Goal: Information Seeking & Learning: Find specific fact

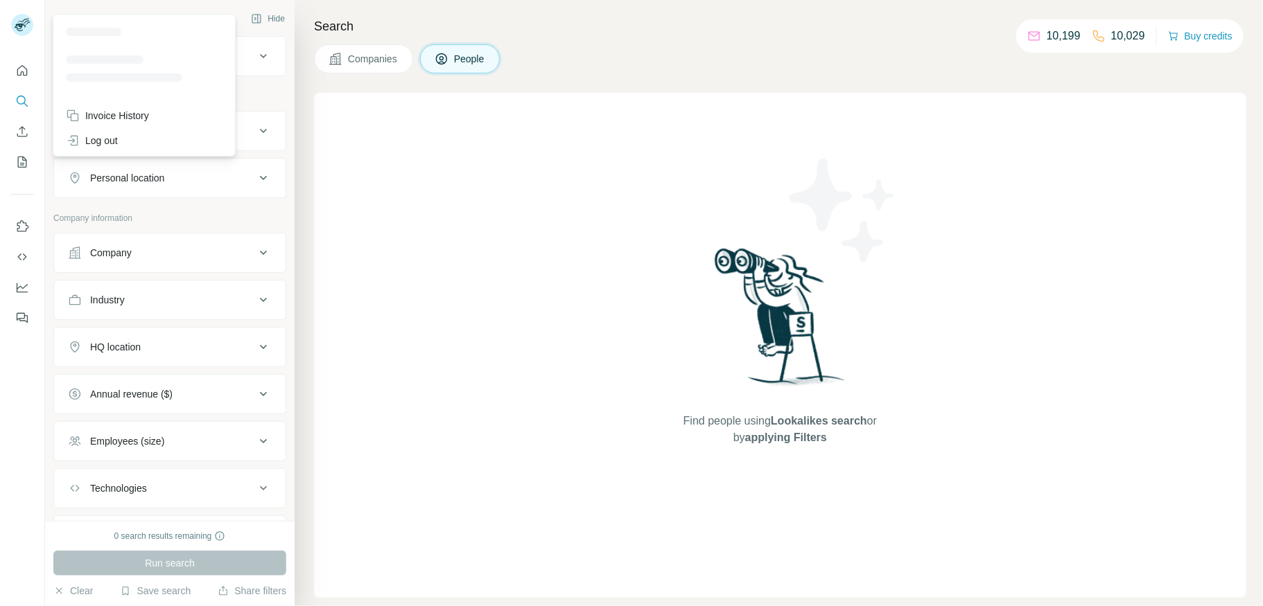
click at [21, 24] on icon at bounding box center [20, 28] width 11 height 8
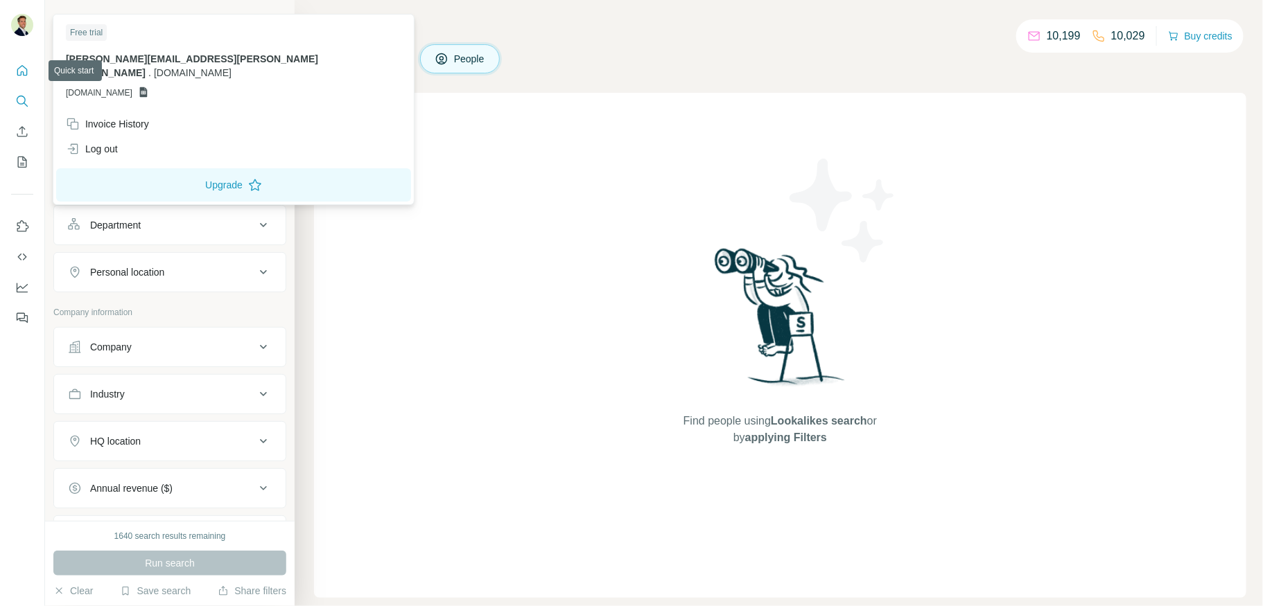
click at [23, 70] on icon "Quick start" at bounding box center [22, 71] width 14 height 14
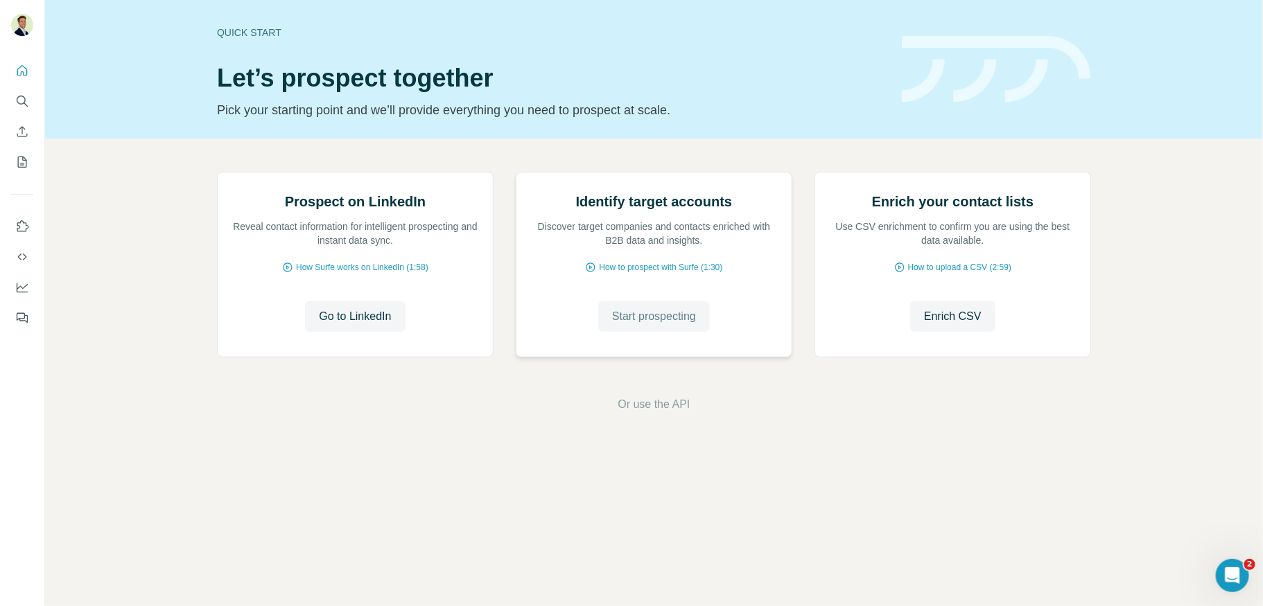
click at [653, 325] on span "Start prospecting" at bounding box center [654, 316] width 84 height 17
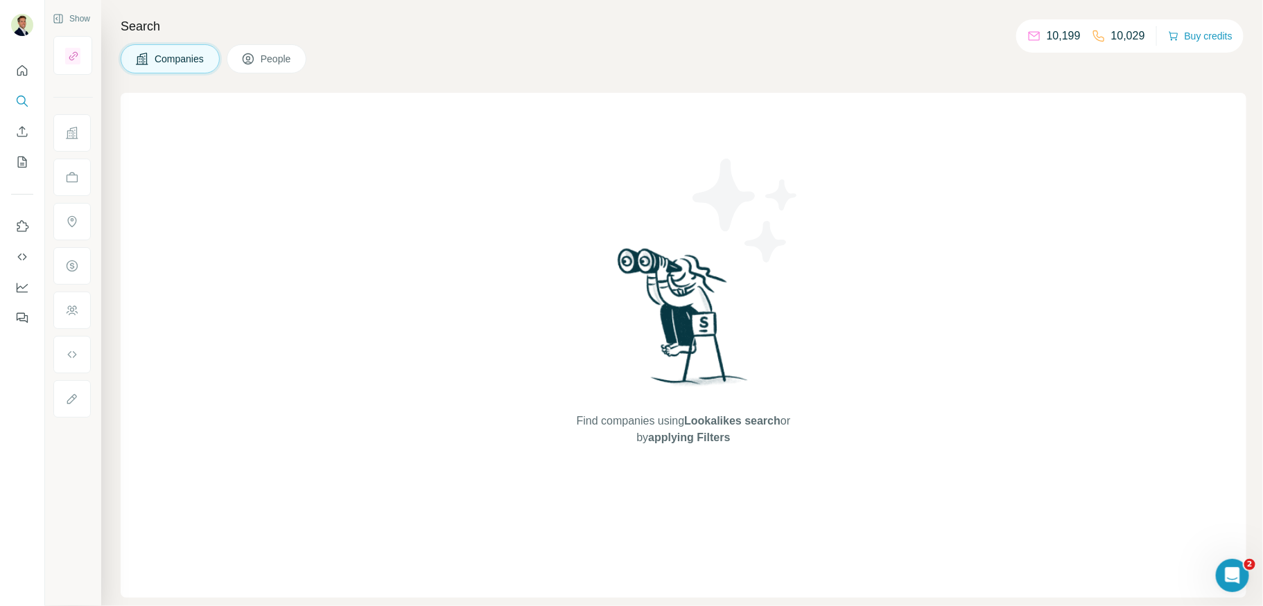
click at [289, 49] on button "People" at bounding box center [267, 58] width 80 height 29
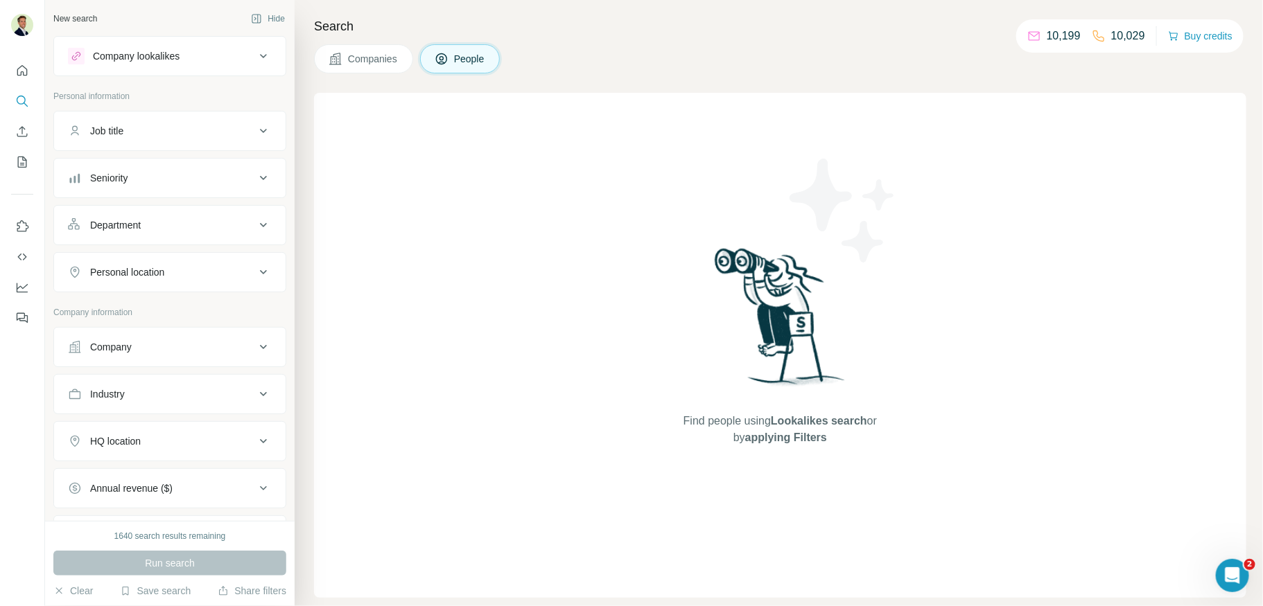
click at [367, 62] on span "Companies" at bounding box center [373, 59] width 51 height 14
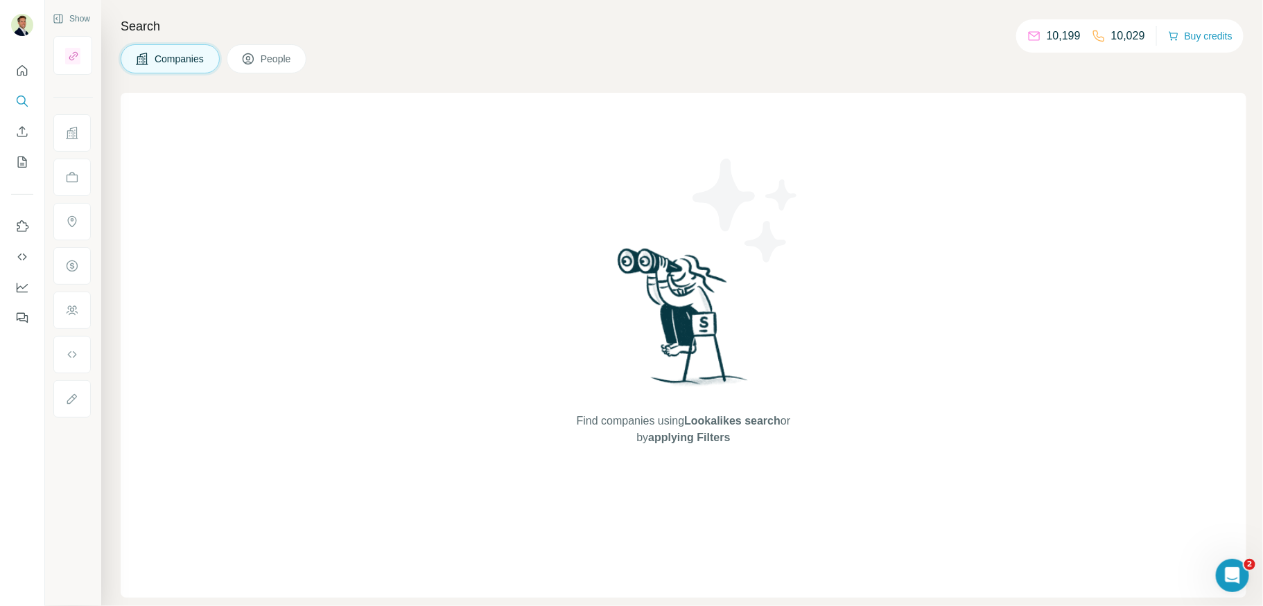
click at [217, 62] on button "Companies" at bounding box center [170, 58] width 99 height 29
click at [292, 61] on span "People" at bounding box center [277, 59] width 32 height 14
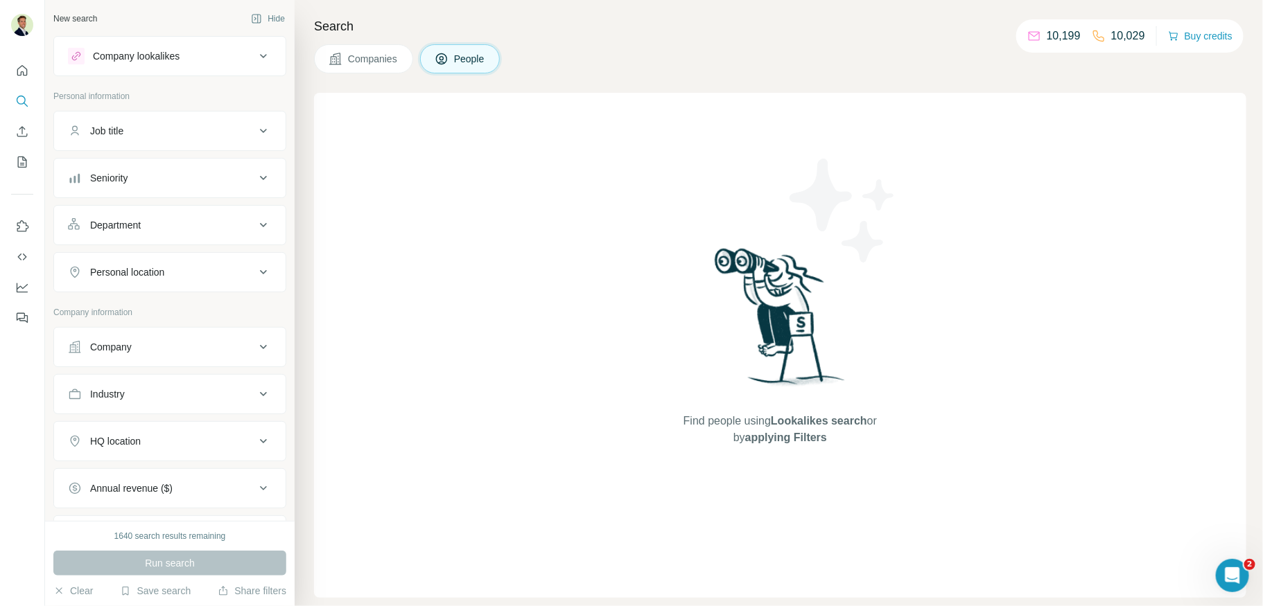
click at [156, 342] on div "Company" at bounding box center [161, 347] width 187 height 14
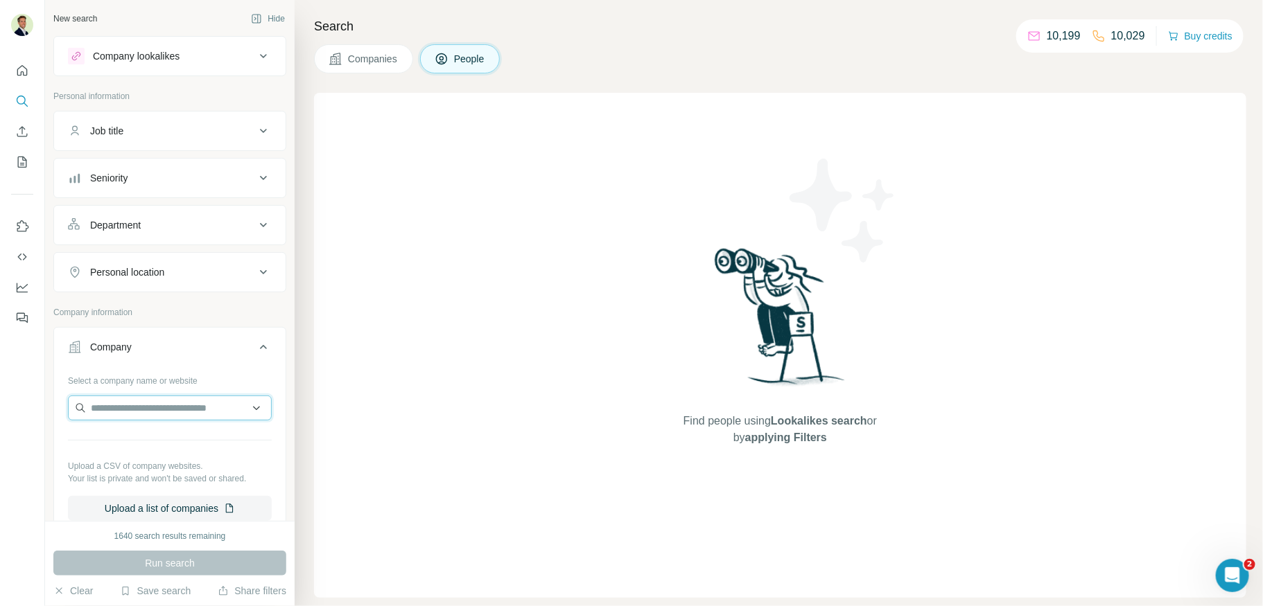
click at [152, 396] on input "text" at bounding box center [170, 408] width 204 height 25
type input "****"
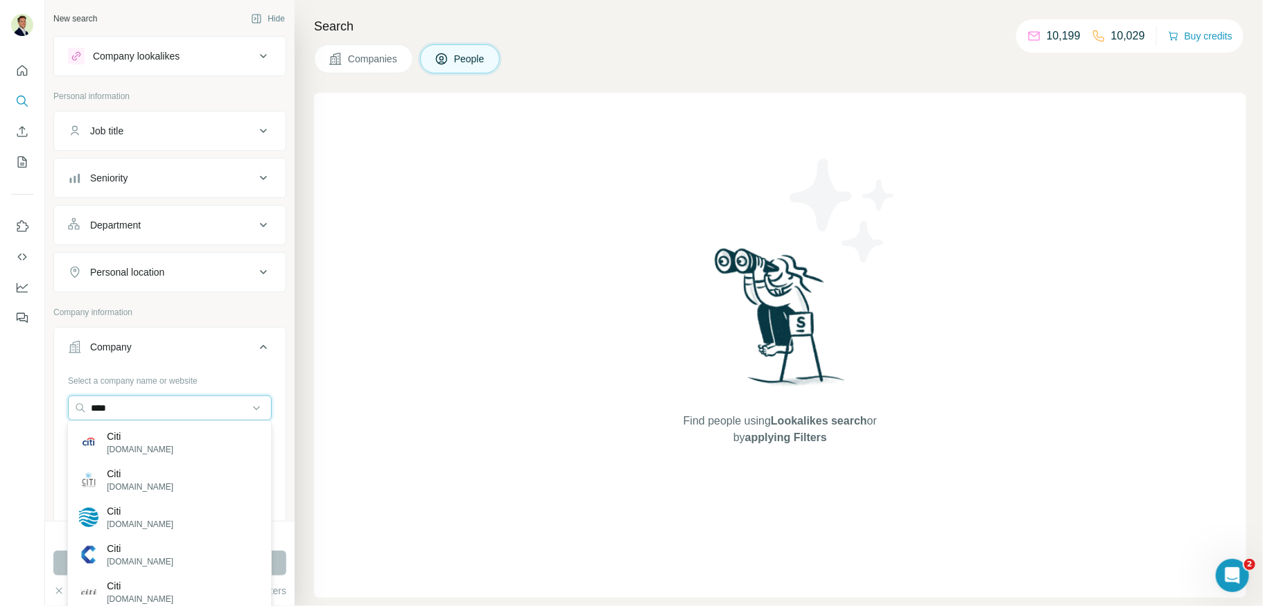
drag, startPoint x: 144, startPoint y: 410, endPoint x: 46, endPoint y: 405, distance: 98.5
click at [46, 405] on div "New search Hide Company lookalikes Personal information Job title Seniority Dep…" at bounding box center [169, 260] width 249 height 521
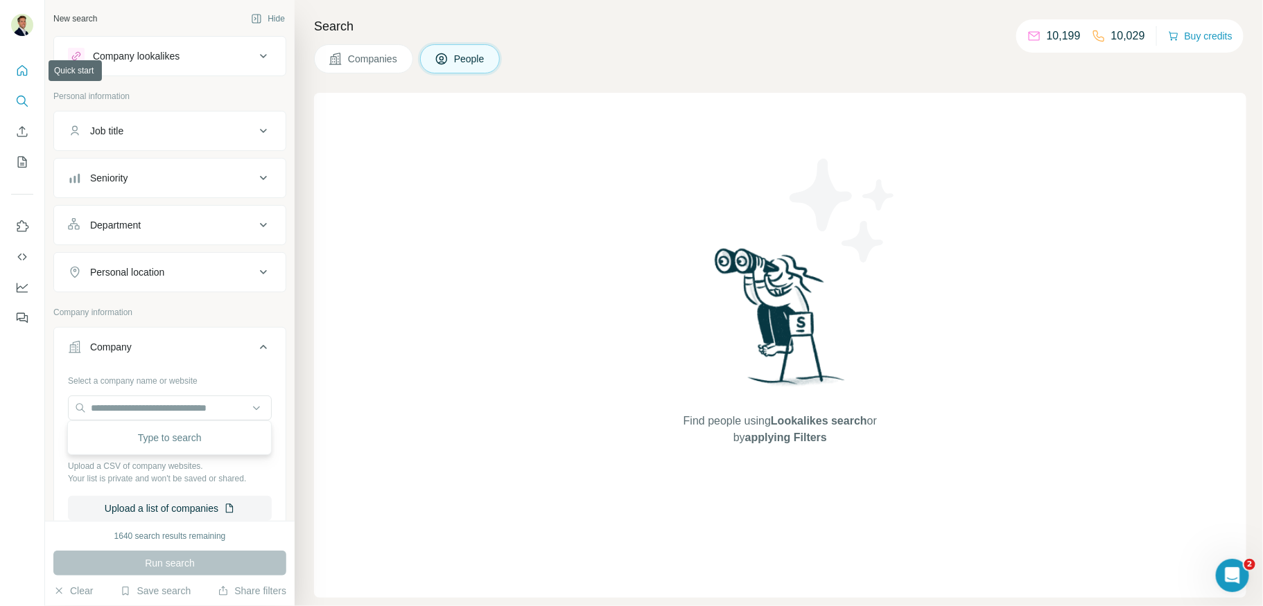
click at [23, 72] on icon "Quick start" at bounding box center [22, 70] width 10 height 10
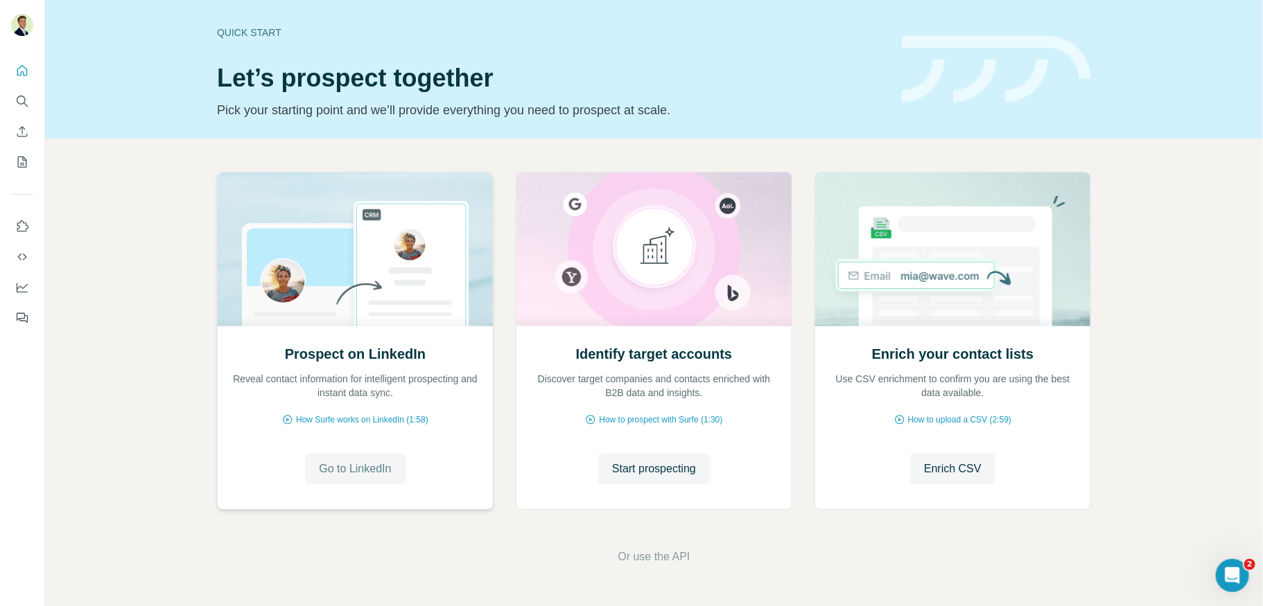
click at [370, 471] on span "Go to LinkedIn" at bounding box center [355, 469] width 72 height 17
click at [150, 106] on div "Quick start Let’s prospect together Pick your starting point and we’ll provide …" at bounding box center [654, 69] width 1218 height 139
click at [647, 467] on span "Start prospecting" at bounding box center [654, 469] width 84 height 17
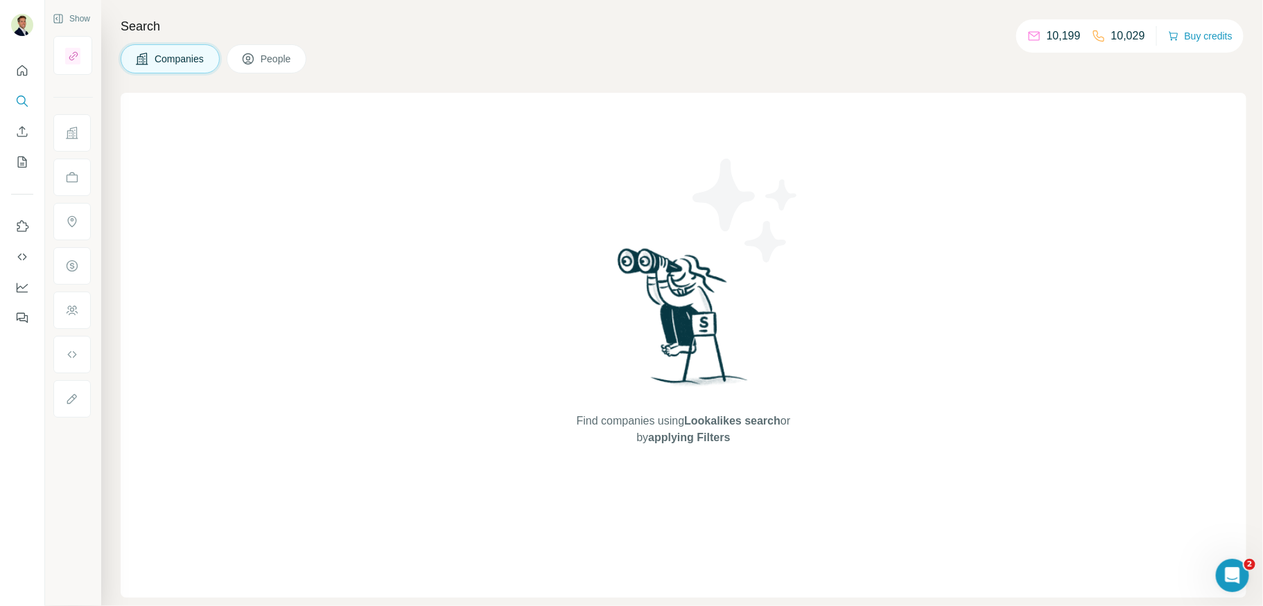
click at [272, 64] on span "People" at bounding box center [277, 59] width 32 height 14
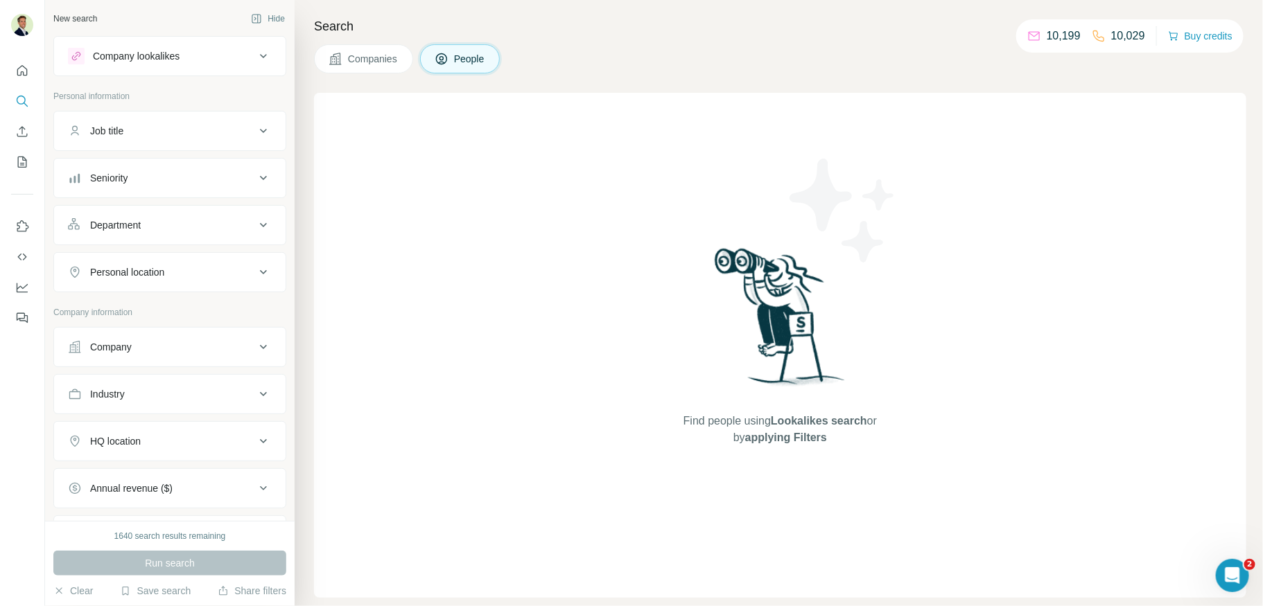
click at [182, 347] on div "Company" at bounding box center [161, 347] width 187 height 14
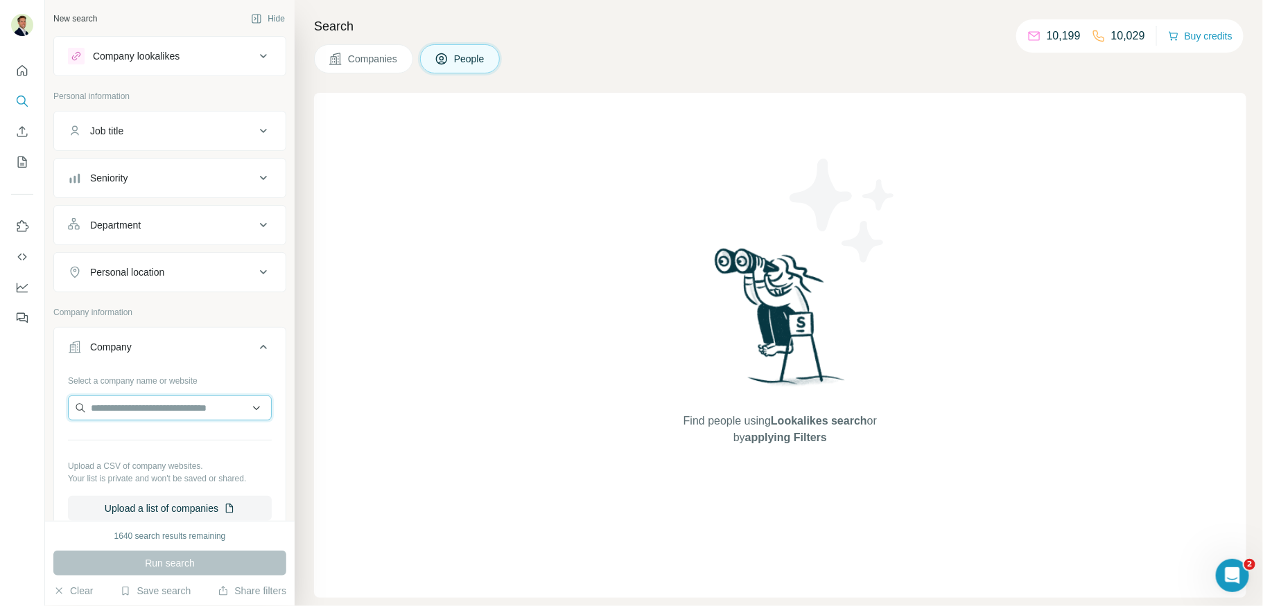
click at [152, 404] on input "text" at bounding box center [170, 408] width 204 height 25
type input "*"
click at [127, 408] on input "text" at bounding box center [170, 408] width 204 height 25
drag, startPoint x: 379, startPoint y: 53, endPoint x: 433, endPoint y: 58, distance: 54.3
click at [379, 53] on span "Companies" at bounding box center [373, 59] width 51 height 14
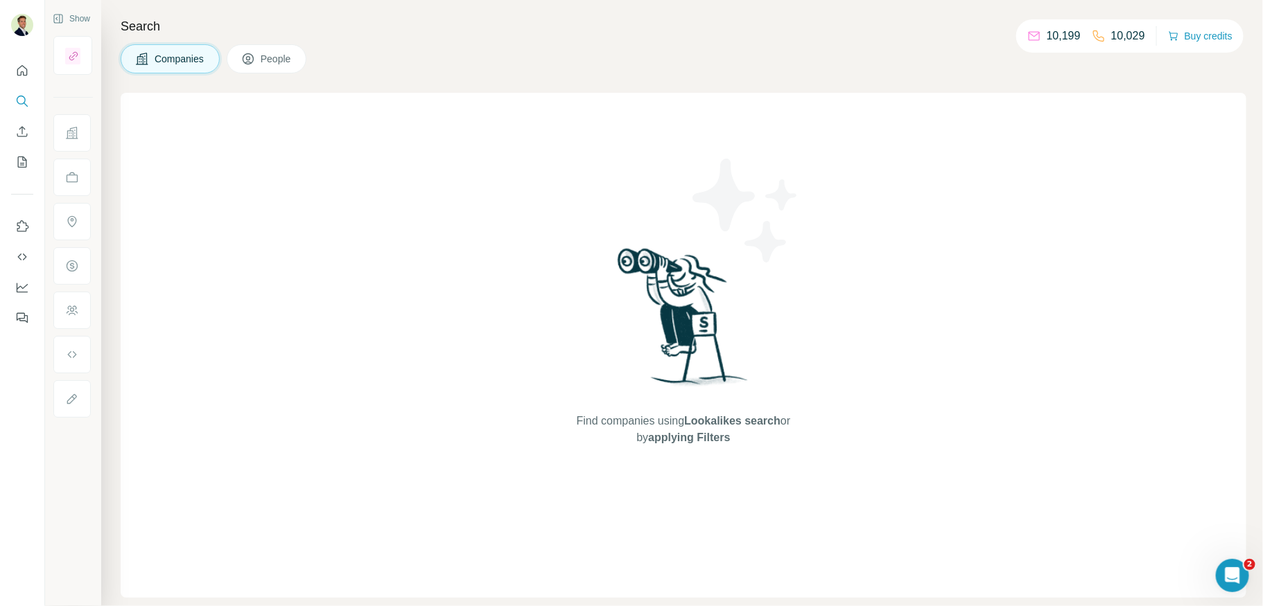
click at [258, 57] on button "People" at bounding box center [267, 58] width 80 height 29
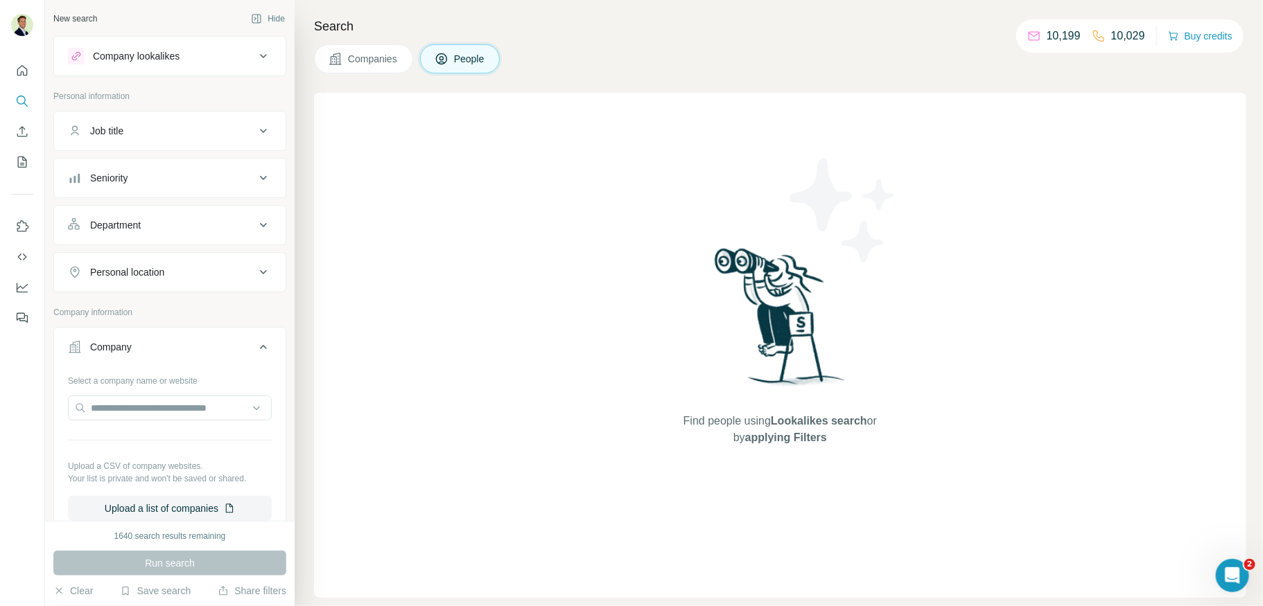
click at [365, 61] on span "Companies" at bounding box center [373, 59] width 51 height 14
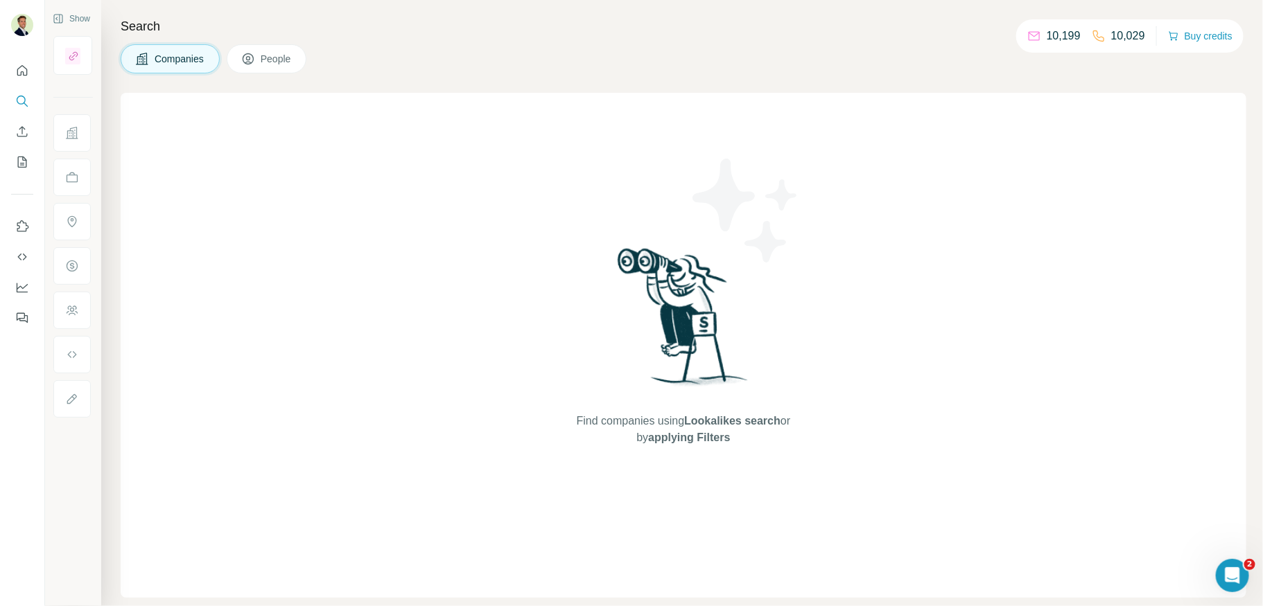
click at [268, 65] on button "People" at bounding box center [267, 58] width 80 height 29
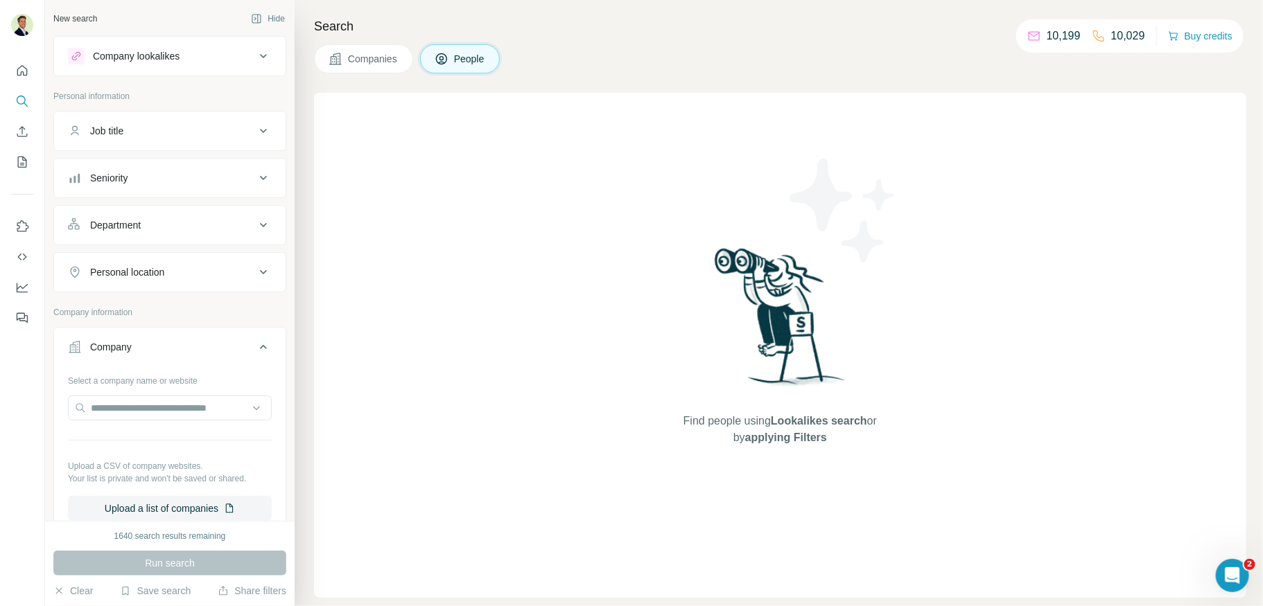
click at [421, 170] on div "Find people using Lookalikes search or by applying Filters" at bounding box center [780, 345] width 932 height 505
drag, startPoint x: 360, startPoint y: 75, endPoint x: 353, endPoint y: 57, distance: 19.6
click at [360, 74] on div "Search Companies People Find people using Lookalikes search or by applying Filt…" at bounding box center [779, 303] width 968 height 606
click at [353, 57] on span "Companies" at bounding box center [373, 59] width 51 height 14
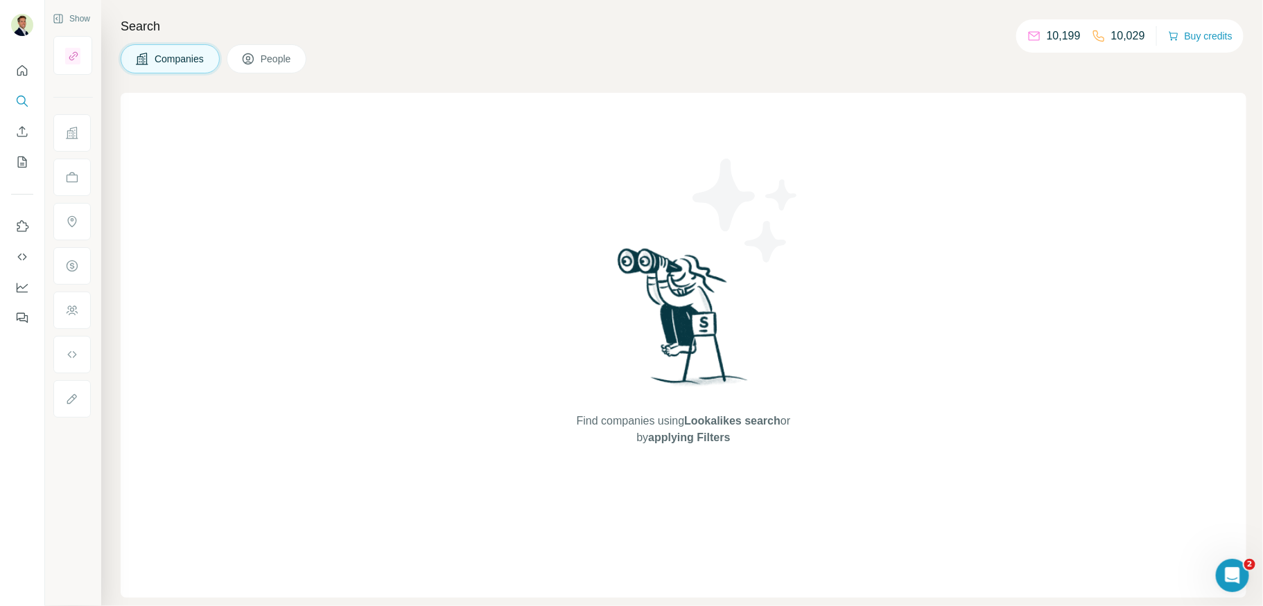
click at [274, 58] on span "People" at bounding box center [277, 59] width 32 height 14
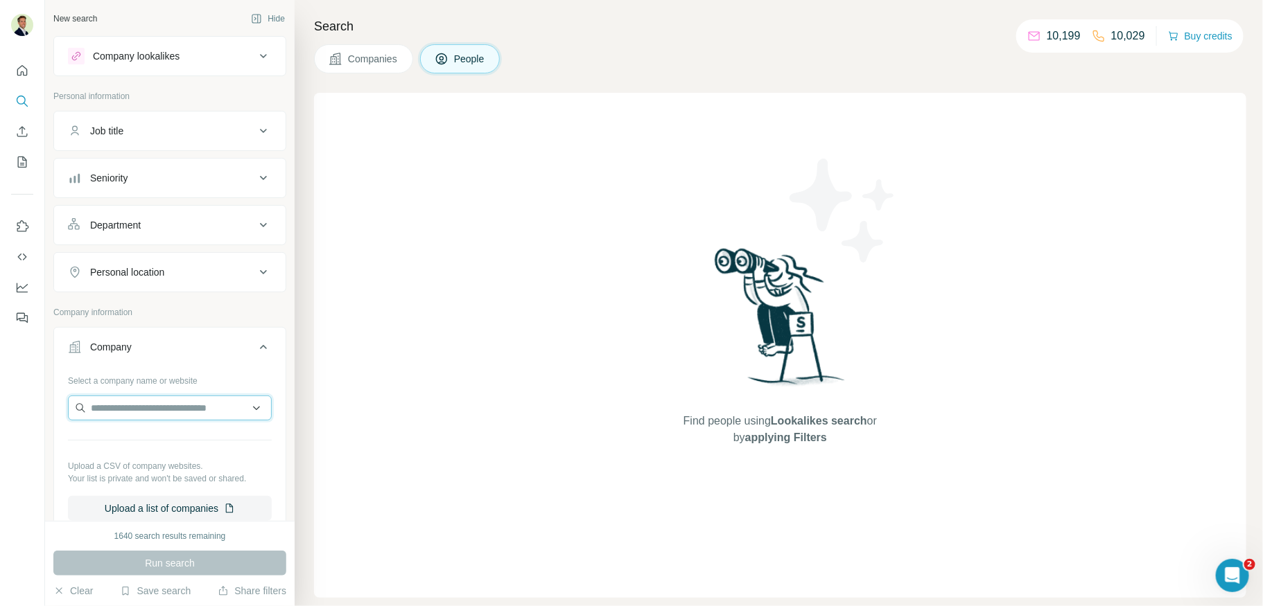
click at [141, 411] on input "text" at bounding box center [170, 408] width 204 height 25
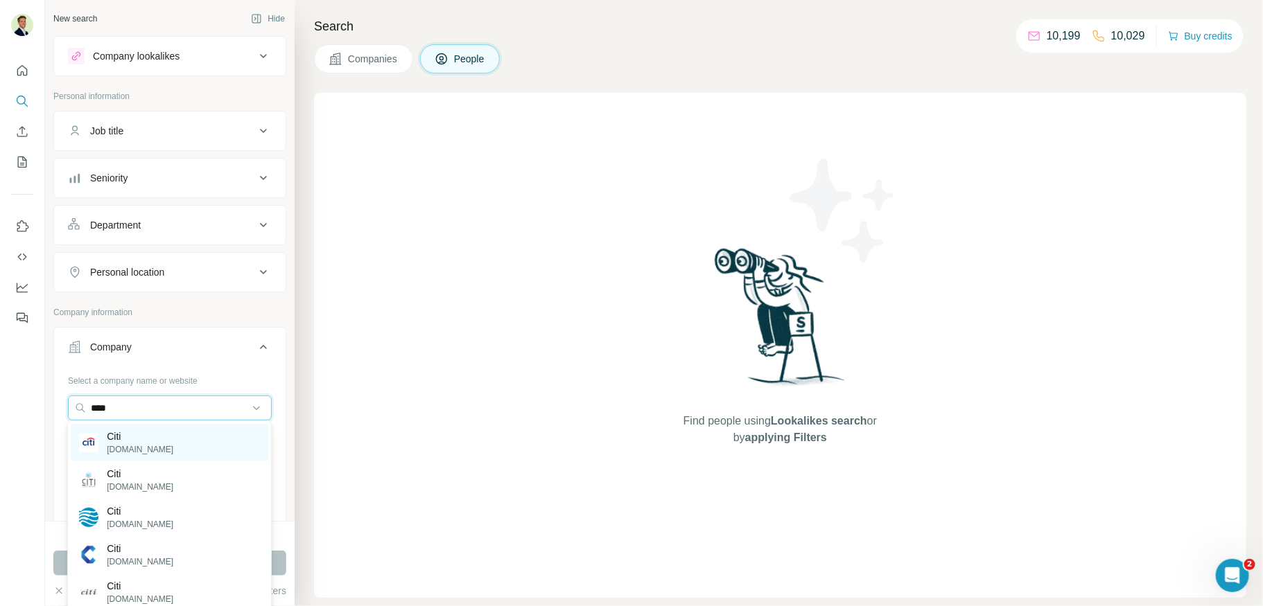
type input "****"
click at [137, 437] on p "Citi" at bounding box center [140, 437] width 67 height 14
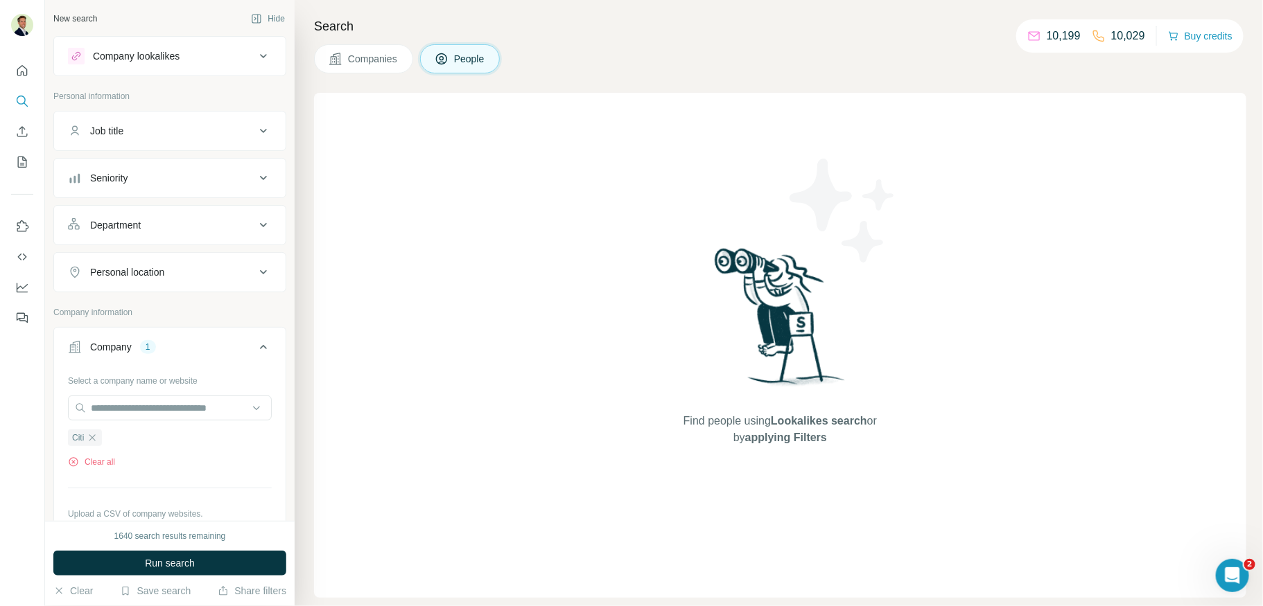
click at [173, 224] on div "Department" at bounding box center [161, 225] width 187 height 14
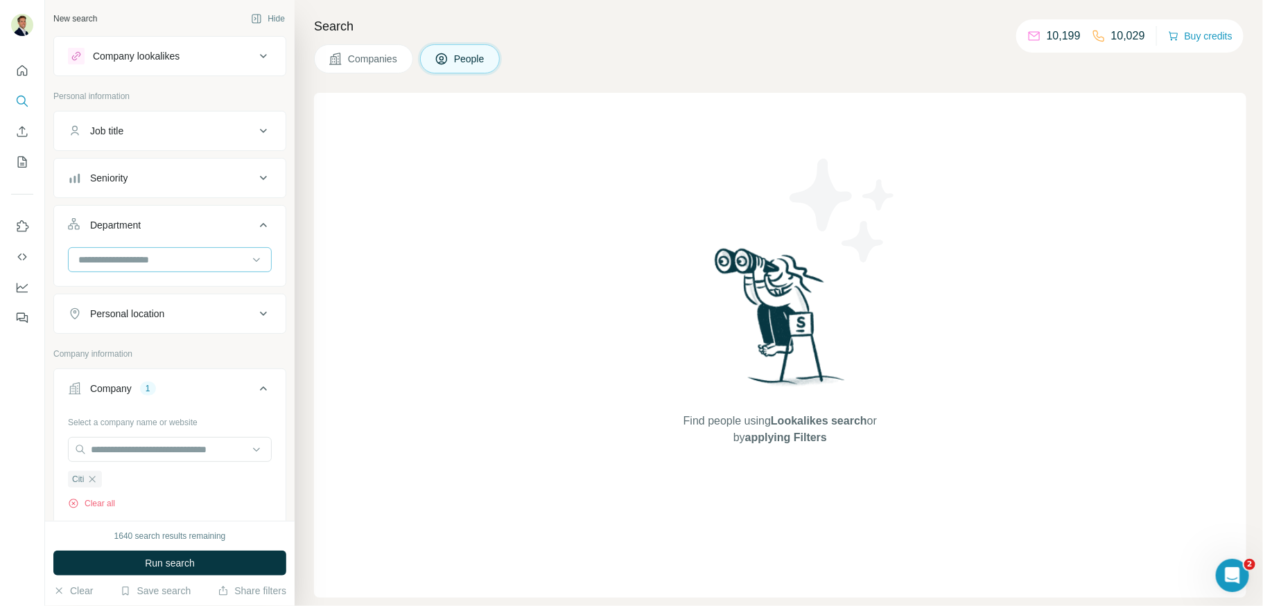
click at [169, 256] on input at bounding box center [162, 259] width 171 height 15
click at [103, 301] on div "HR" at bounding box center [169, 302] width 181 height 14
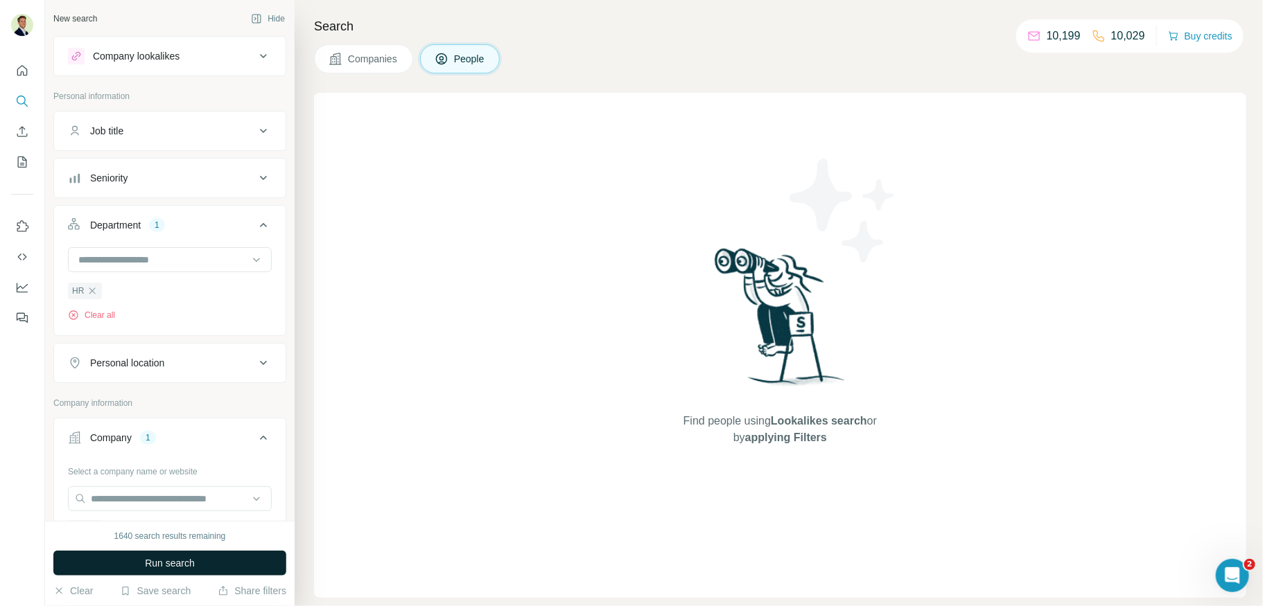
click at [175, 564] on span "Run search" at bounding box center [170, 564] width 50 height 14
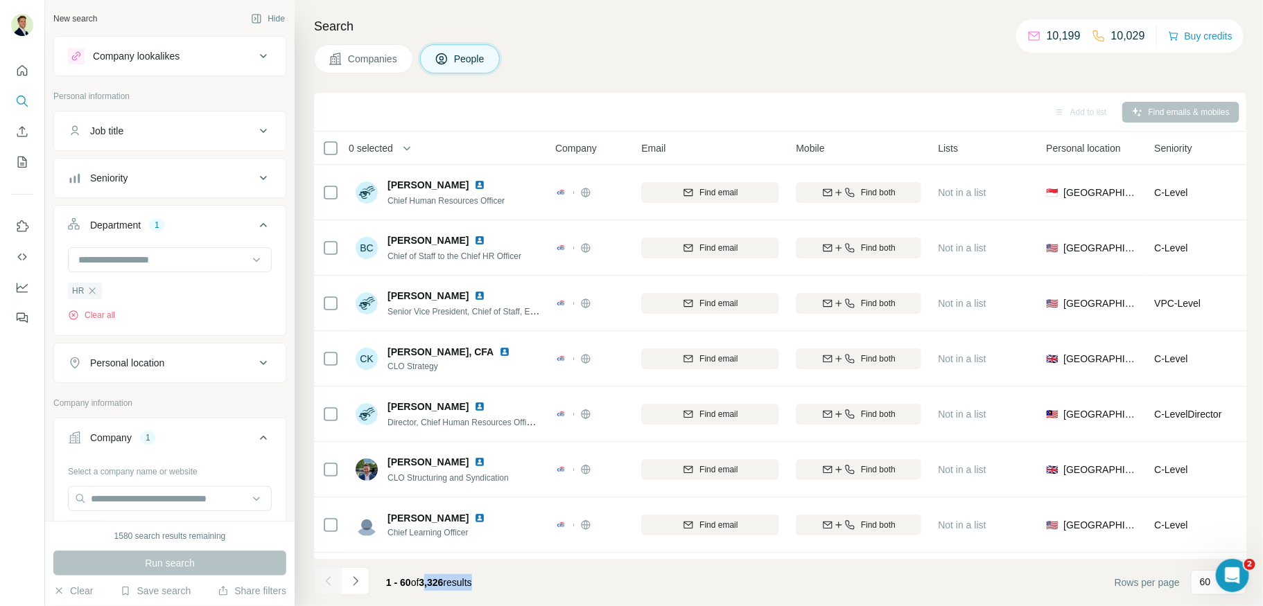
drag, startPoint x: 426, startPoint y: 584, endPoint x: 498, endPoint y: 584, distance: 71.4
click at [483, 584] on div "1 - 60 of 3,326 results" at bounding box center [429, 583] width 108 height 30
click at [501, 584] on footer "1 - 60 of 3,326 results Rows per page 60" at bounding box center [780, 582] width 932 height 47
click at [119, 173] on div "Seniority" at bounding box center [108, 178] width 37 height 14
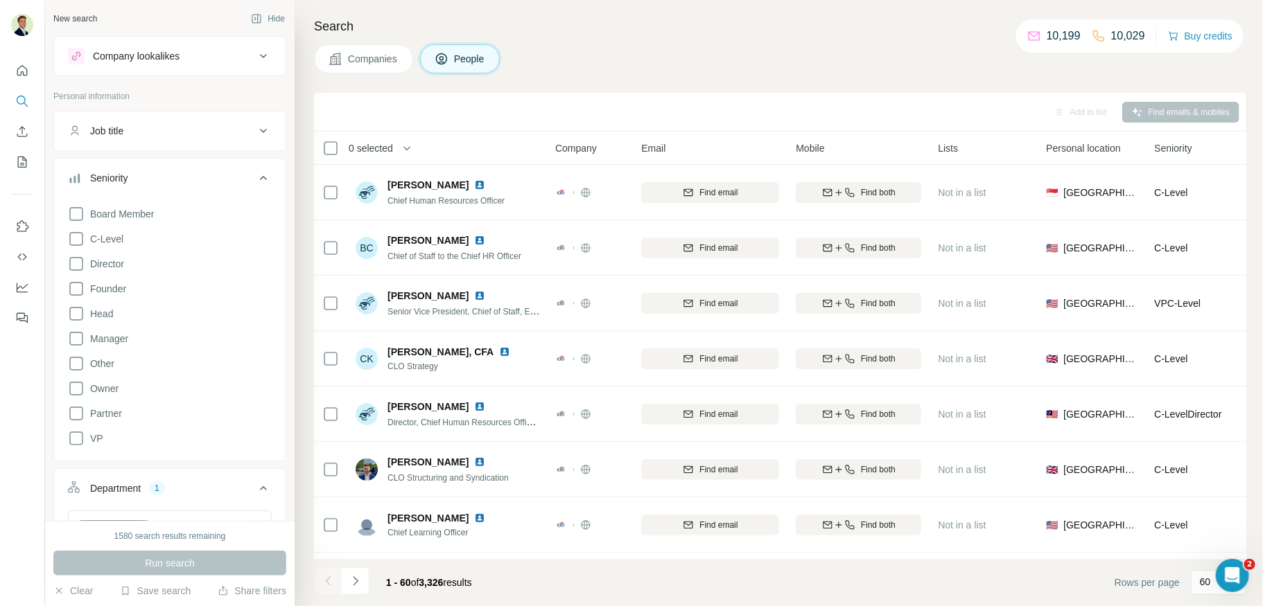
scroll to position [1, 0]
click at [73, 264] on icon at bounding box center [76, 263] width 17 height 17
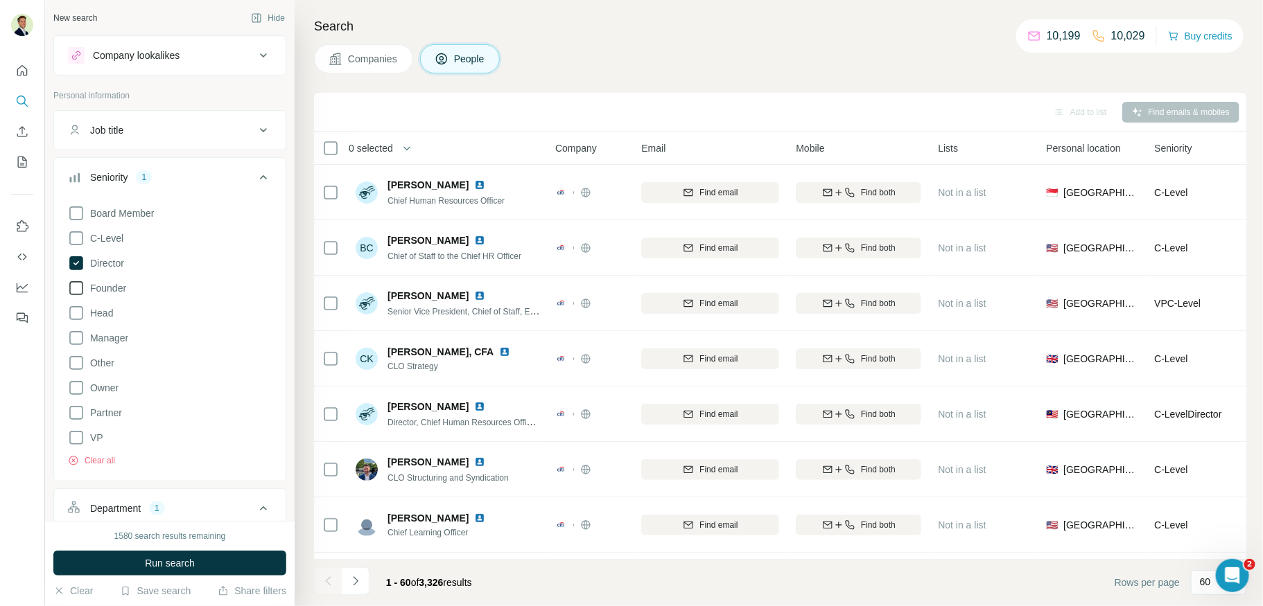
click at [73, 286] on icon at bounding box center [76, 288] width 17 height 17
click at [73, 286] on icon at bounding box center [76, 288] width 6 height 4
click at [78, 264] on icon at bounding box center [76, 263] width 14 height 14
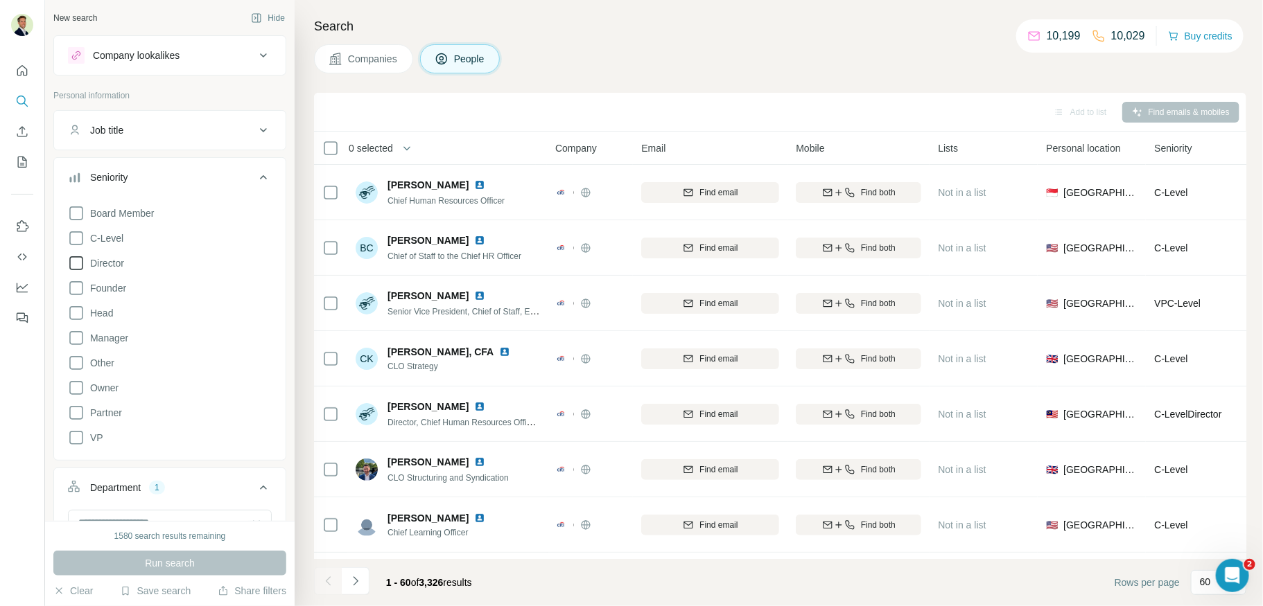
click at [78, 264] on icon at bounding box center [76, 263] width 17 height 17
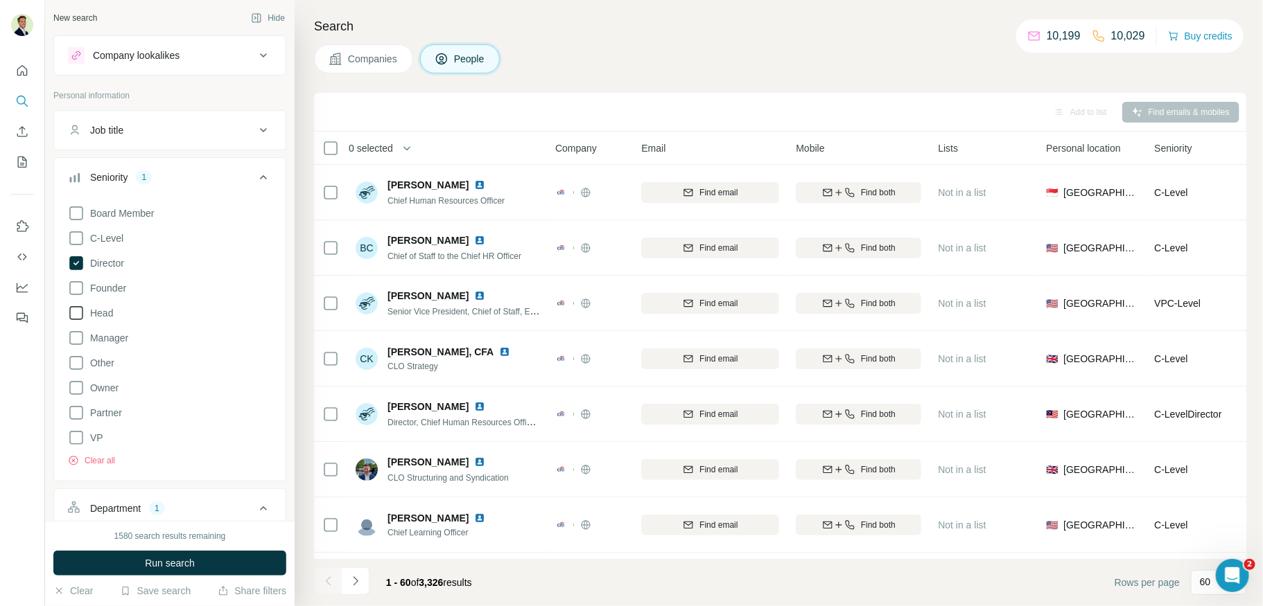
click at [74, 310] on icon at bounding box center [76, 313] width 17 height 17
click at [78, 340] on icon at bounding box center [76, 338] width 17 height 17
click at [76, 432] on icon at bounding box center [76, 438] width 17 height 17
click at [164, 567] on span "Run search" at bounding box center [170, 564] width 50 height 14
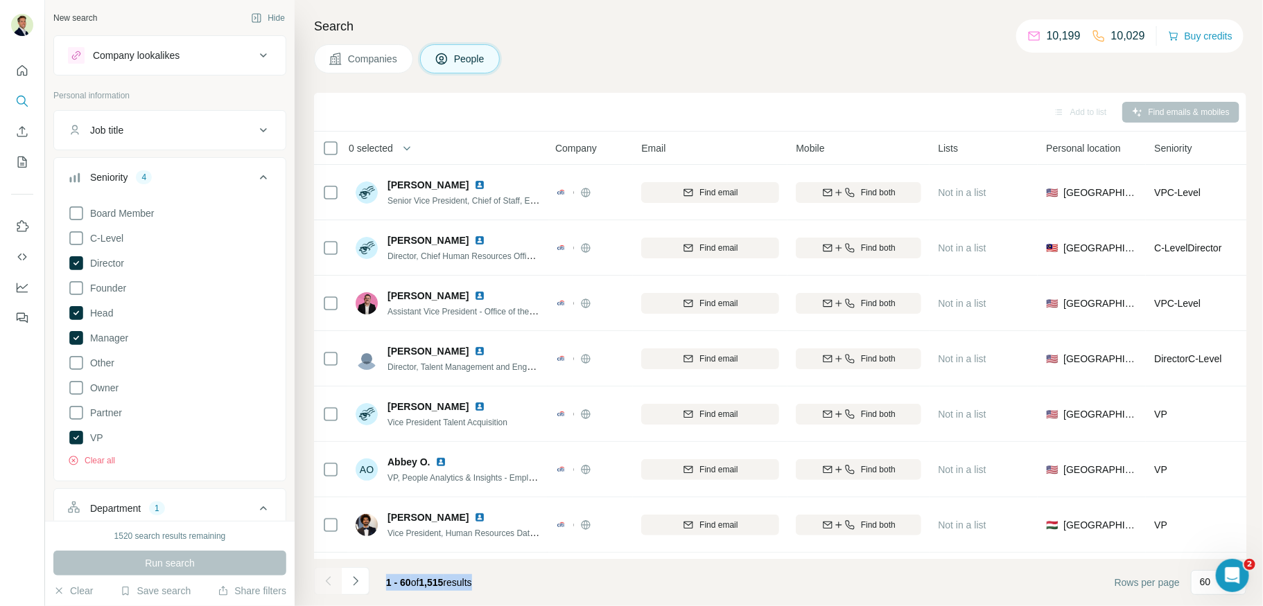
drag, startPoint x: 387, startPoint y: 586, endPoint x: 495, endPoint y: 588, distance: 108.1
click at [483, 588] on div "1 - 60 of 1,515 results" at bounding box center [429, 583] width 108 height 30
click at [500, 583] on footer "1 - 60 of 1,515 results Rows per page 60" at bounding box center [780, 582] width 932 height 47
click at [243, 182] on div "Seniority 4" at bounding box center [161, 177] width 187 height 14
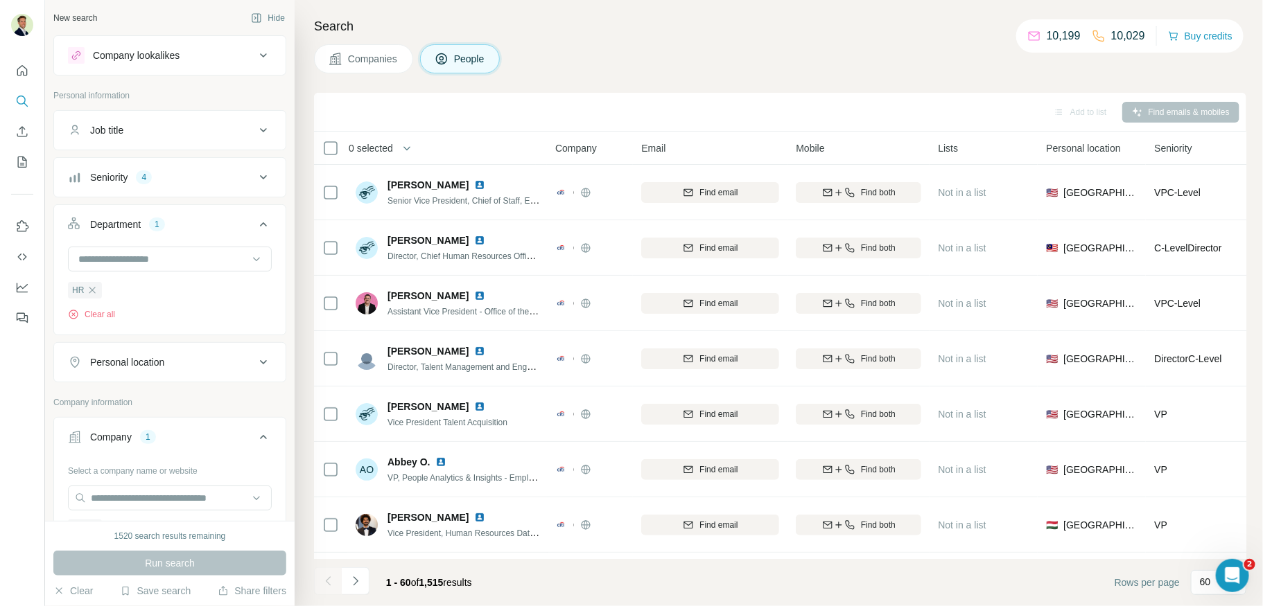
click at [168, 362] on div "Personal location" at bounding box center [161, 363] width 187 height 14
click at [159, 396] on input "text" at bounding box center [170, 397] width 204 height 25
type input "**********"
click at [170, 428] on div "🇺🇸 [GEOGRAPHIC_DATA]" at bounding box center [169, 431] width 181 height 17
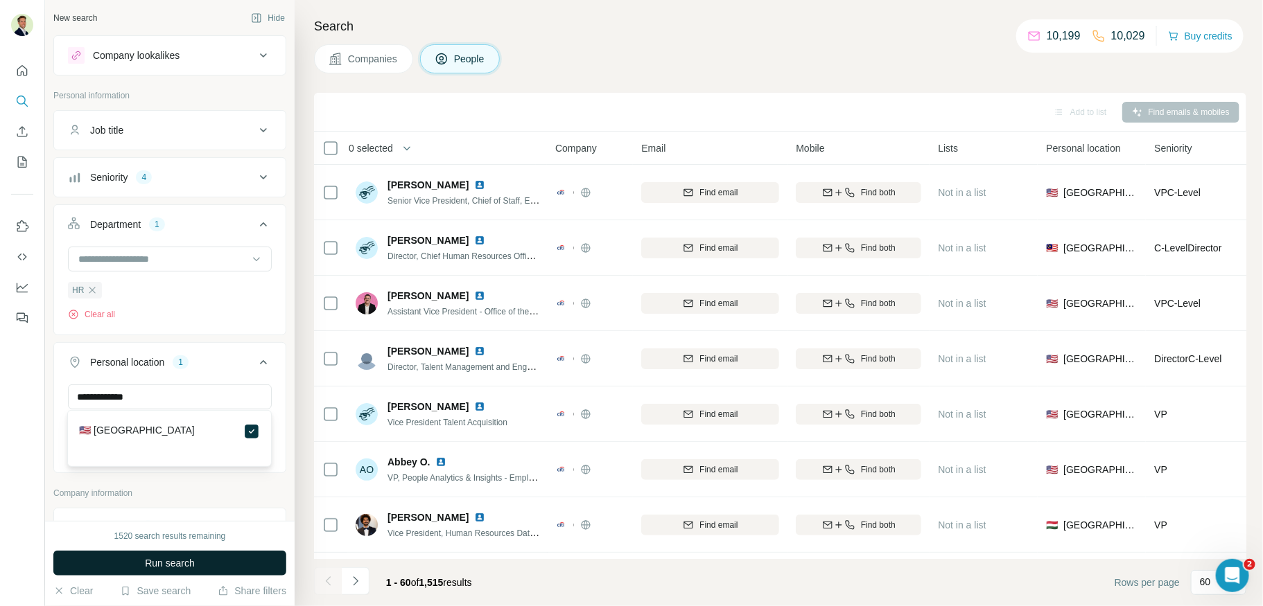
click at [177, 561] on span "Run search" at bounding box center [170, 564] width 50 height 14
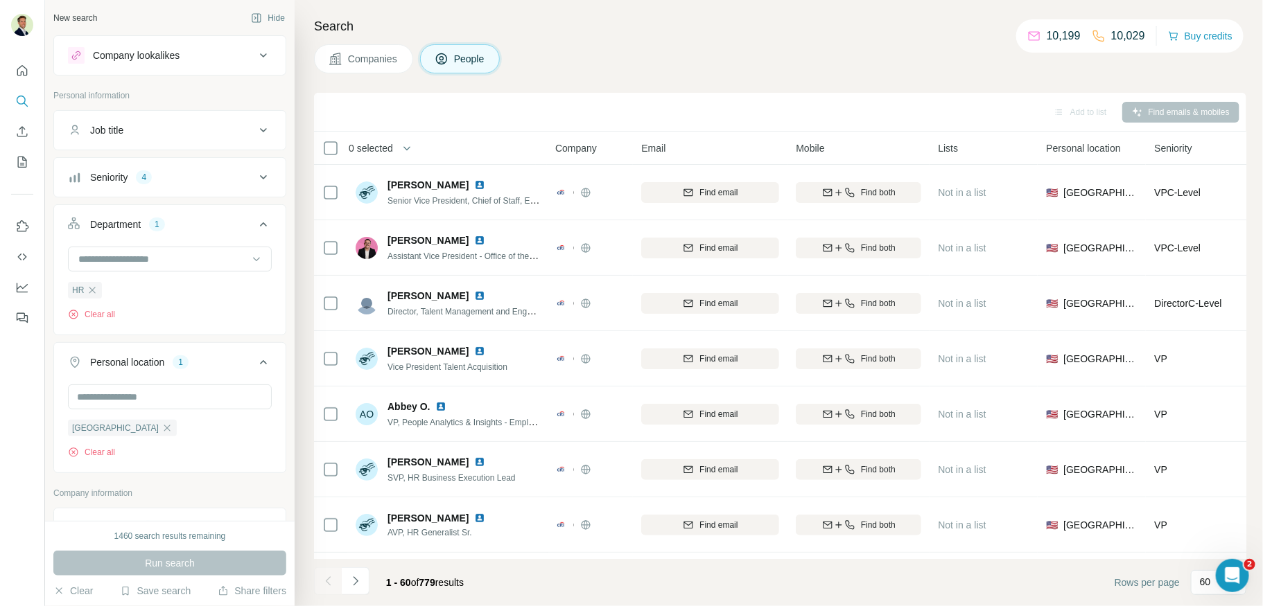
click at [161, 132] on div "Job title" at bounding box center [161, 130] width 187 height 14
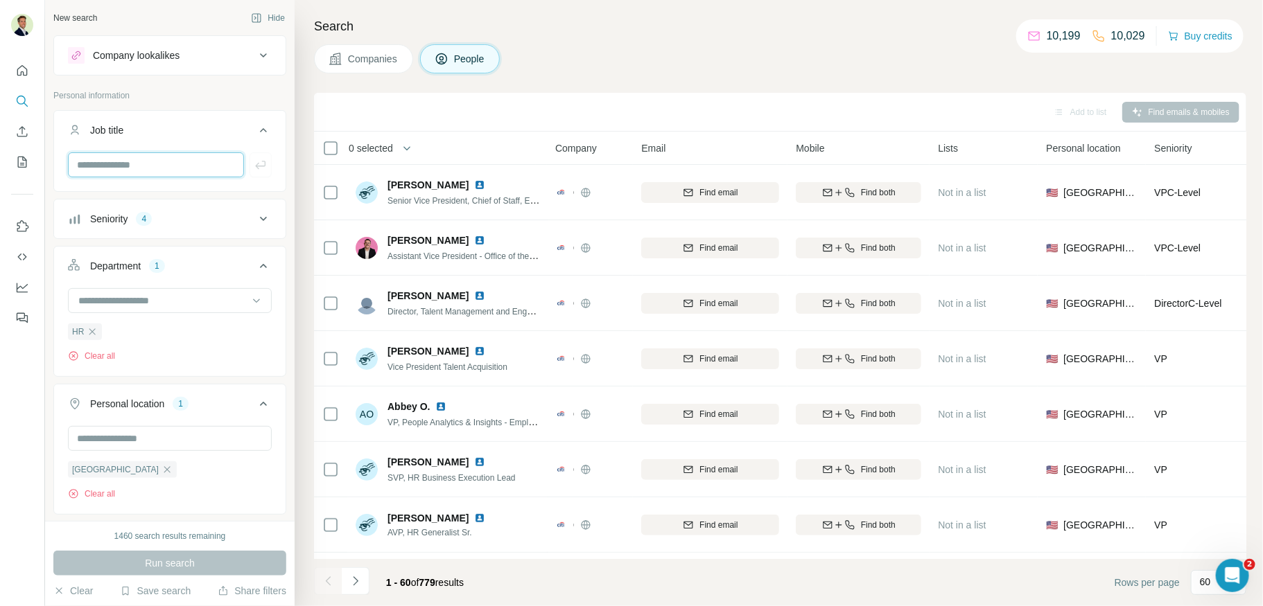
click at [143, 168] on input "text" at bounding box center [156, 164] width 176 height 25
type input "**********"
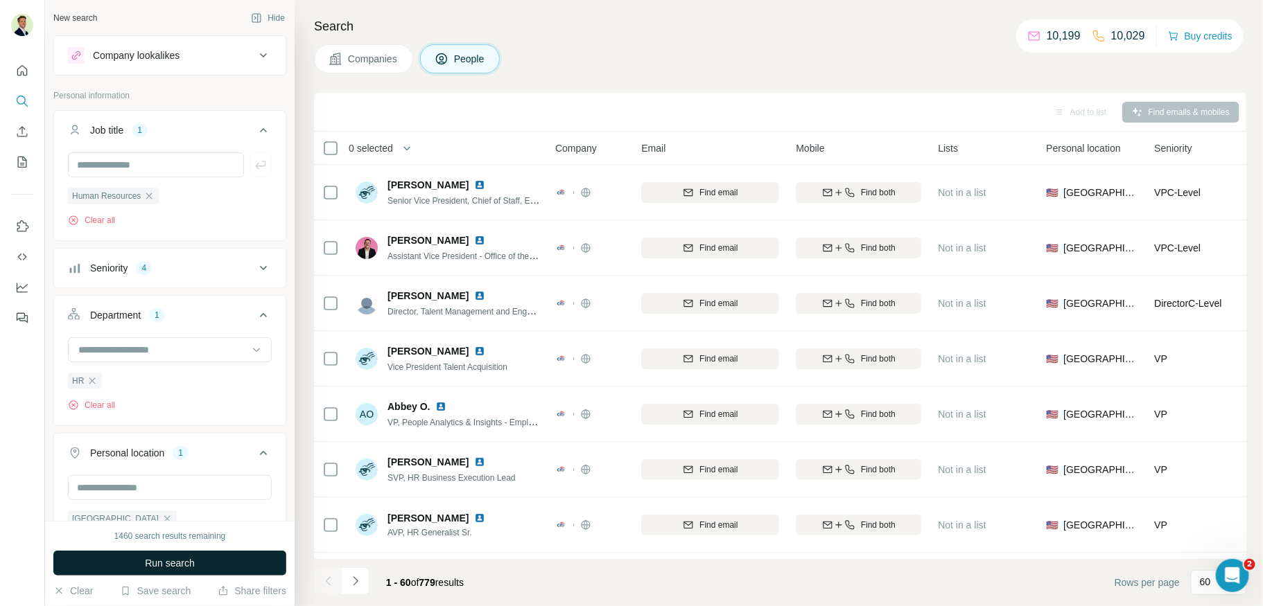
click at [169, 563] on span "Run search" at bounding box center [170, 564] width 50 height 14
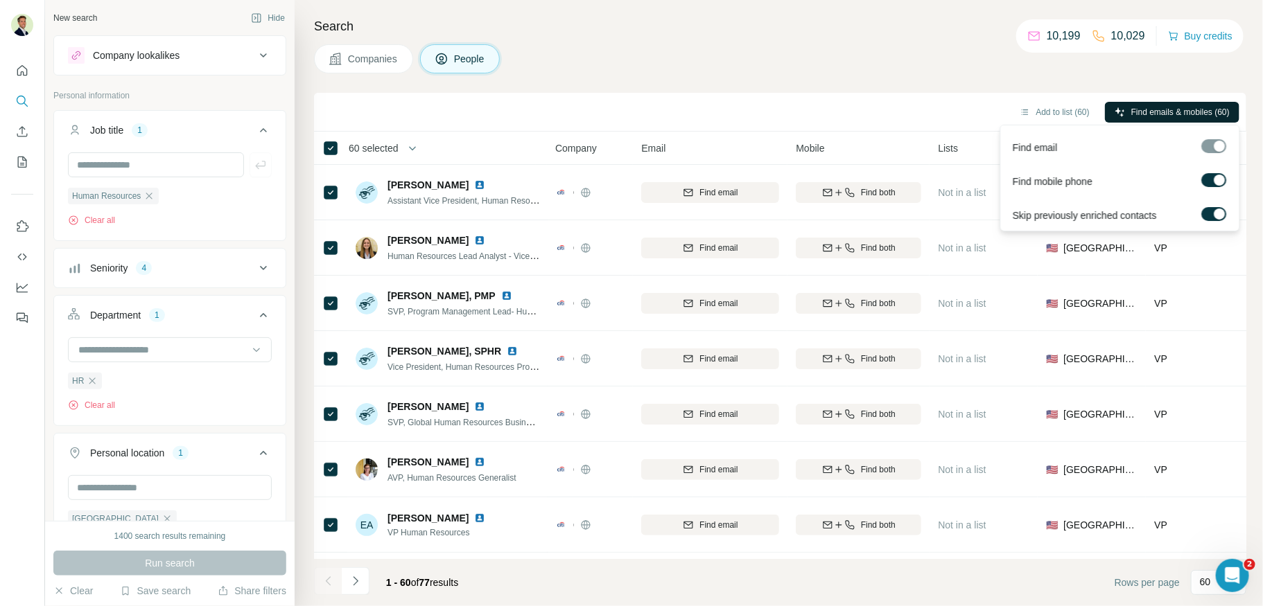
click at [1152, 113] on span "Find emails & mobiles (60)" at bounding box center [1180, 112] width 98 height 12
